Goal: Task Accomplishment & Management: Complete application form

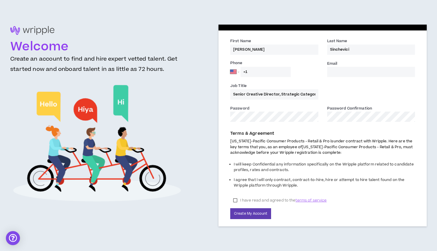
select select "US"
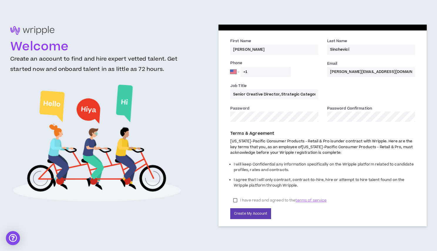
type input "[PERSON_NAME][EMAIL_ADDRESS][DOMAIN_NAME]"
click at [236, 200] on label "I have read and agreed to the terms of service" at bounding box center [279, 200] width 99 height 9
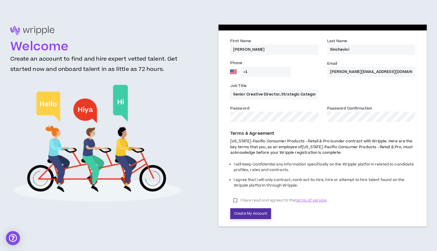
click at [243, 213] on button "Create My Account" at bounding box center [250, 214] width 41 height 11
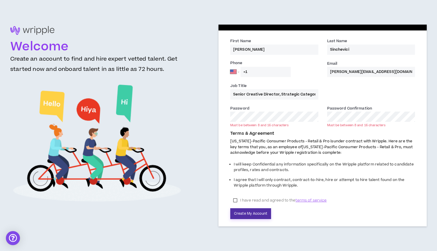
click at [254, 212] on button "Create My Account" at bounding box center [250, 214] width 41 height 11
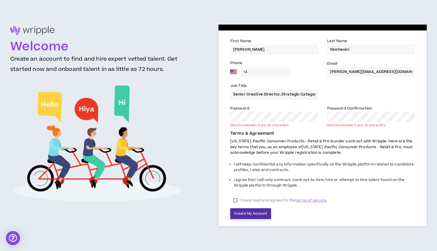
click at [248, 214] on button "Create My Account" at bounding box center [250, 214] width 41 height 11
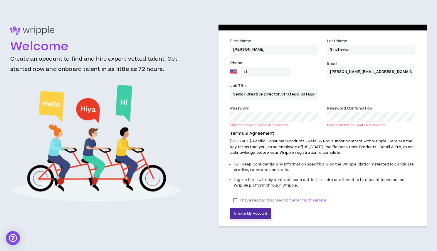
click at [244, 213] on button "Create My Account" at bounding box center [250, 214] width 41 height 11
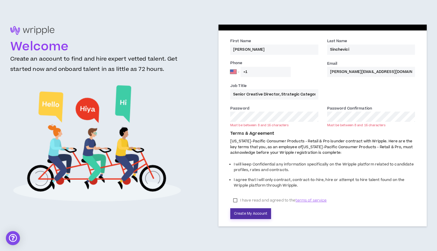
click at [247, 210] on button "Create My Account" at bounding box center [250, 214] width 41 height 11
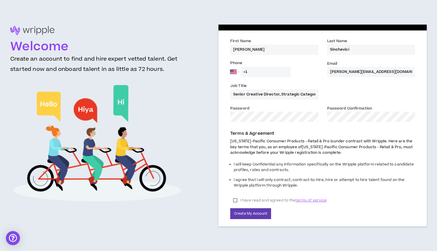
click at [250, 213] on button "Create My Account" at bounding box center [250, 214] width 41 height 11
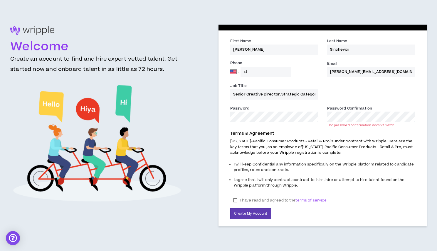
click at [250, 213] on button "Create My Account" at bounding box center [250, 214] width 41 height 11
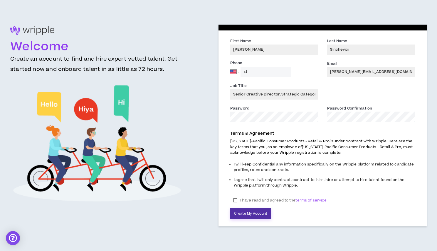
click at [252, 214] on button "Create My Account" at bounding box center [250, 214] width 41 height 11
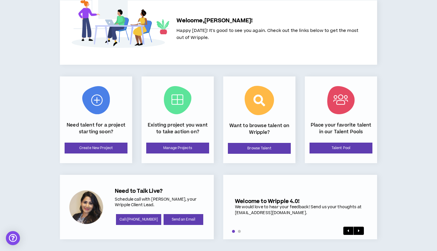
scroll to position [29, 0]
